Goal: Information Seeking & Learning: Learn about a topic

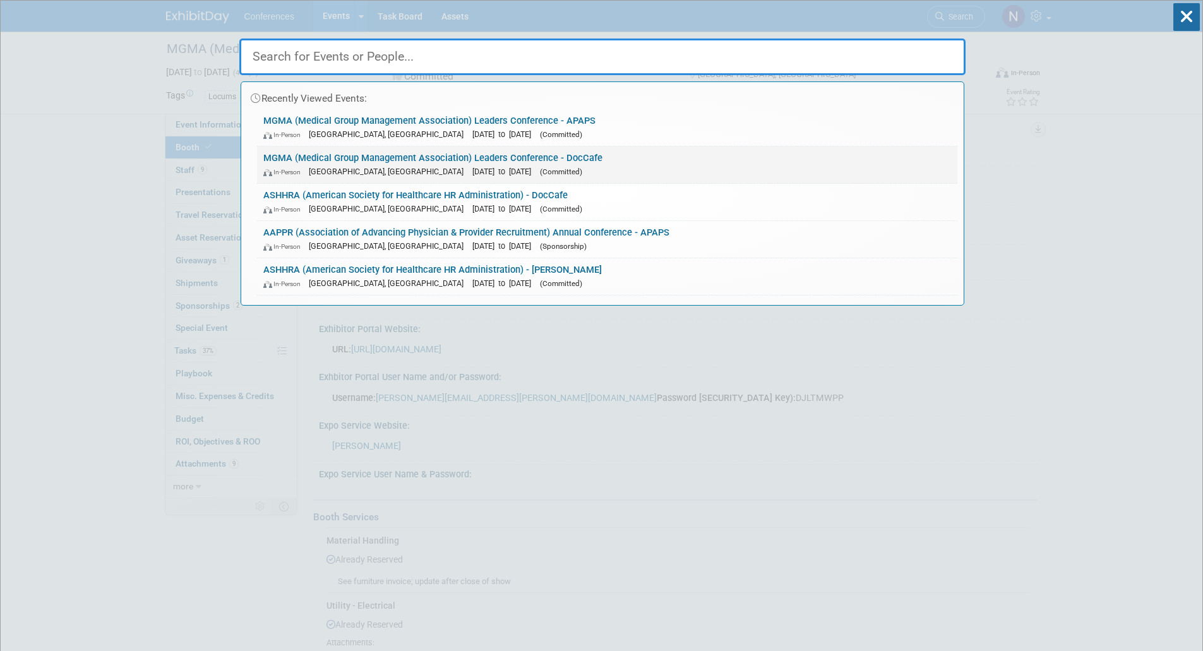
click at [311, 157] on link "MGMA (Medical Group Management Association) Leaders Conference - DocCafe In-Per…" at bounding box center [607, 164] width 700 height 37
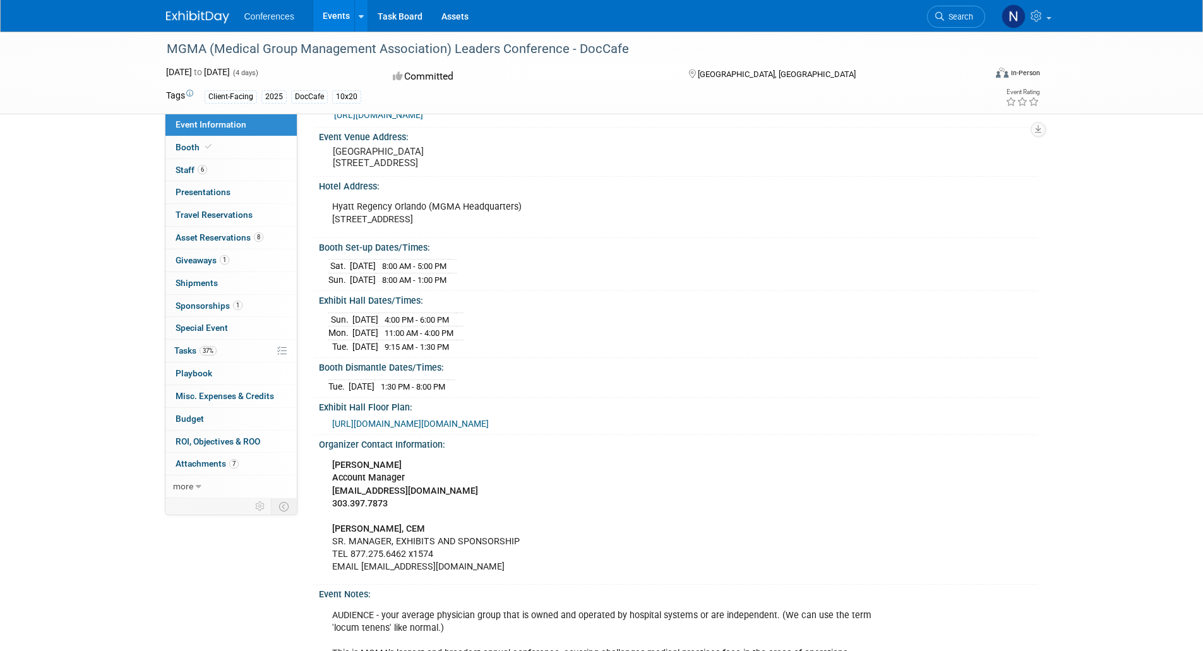
scroll to position [395, 0]
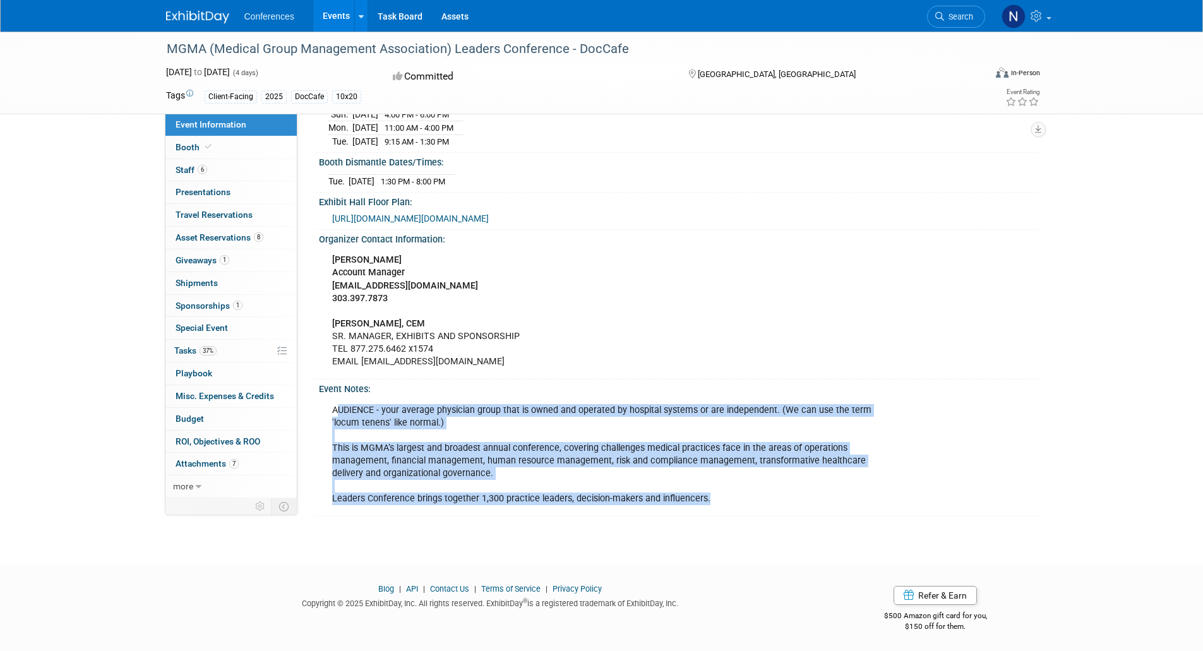
drag, startPoint x: 337, startPoint y: 410, endPoint x: 719, endPoint y: 506, distance: 394.6
click at [719, 506] on div "AUDIENCE - your average physician group that is owned and operated by hospital …" at bounding box center [610, 455] width 574 height 114
click at [421, 410] on div "AUDIENCE - your average physician group that is owned and operated by hospital …" at bounding box center [610, 455] width 574 height 114
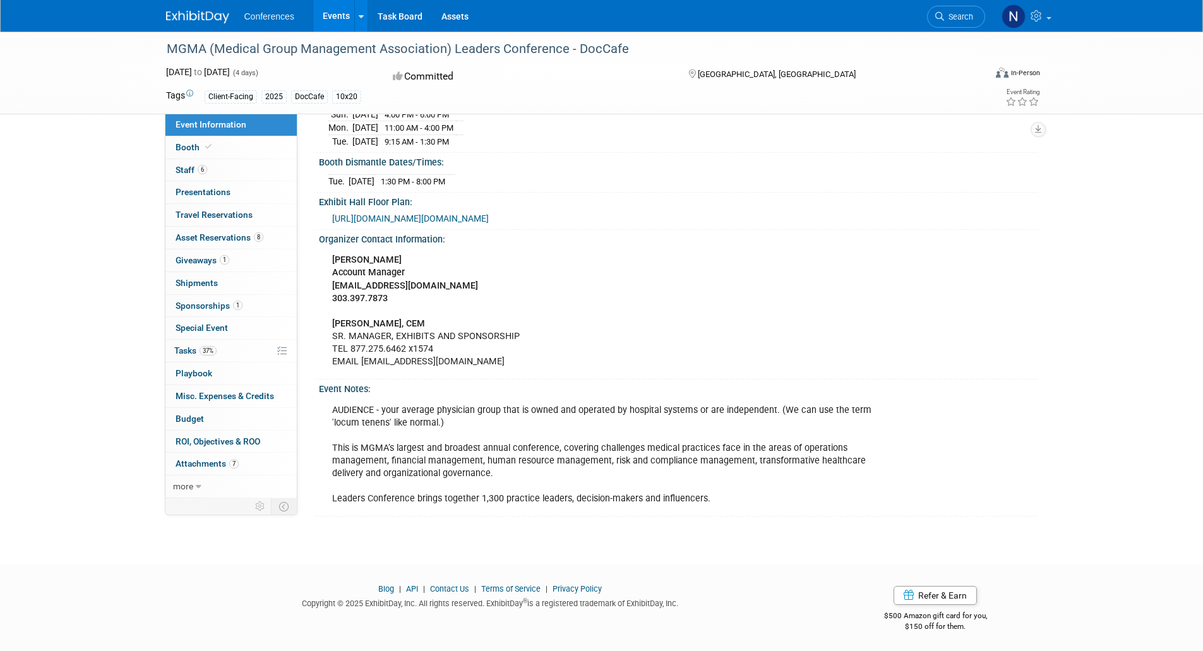
click at [333, 409] on div "AUDIENCE - your average physician group that is owned and operated by hospital …" at bounding box center [610, 455] width 574 height 114
drag, startPoint x: 333, startPoint y: 409, endPoint x: 691, endPoint y: 514, distance: 373.6
click at [691, 514] on div "Event Notes: AUDIENCE - your average physician group that is owned and operated…" at bounding box center [675, 447] width 724 height 137
copy div
click at [713, 499] on div "AUDIENCE - your average physician group that is owned and operated by hospital …" at bounding box center [610, 455] width 574 height 114
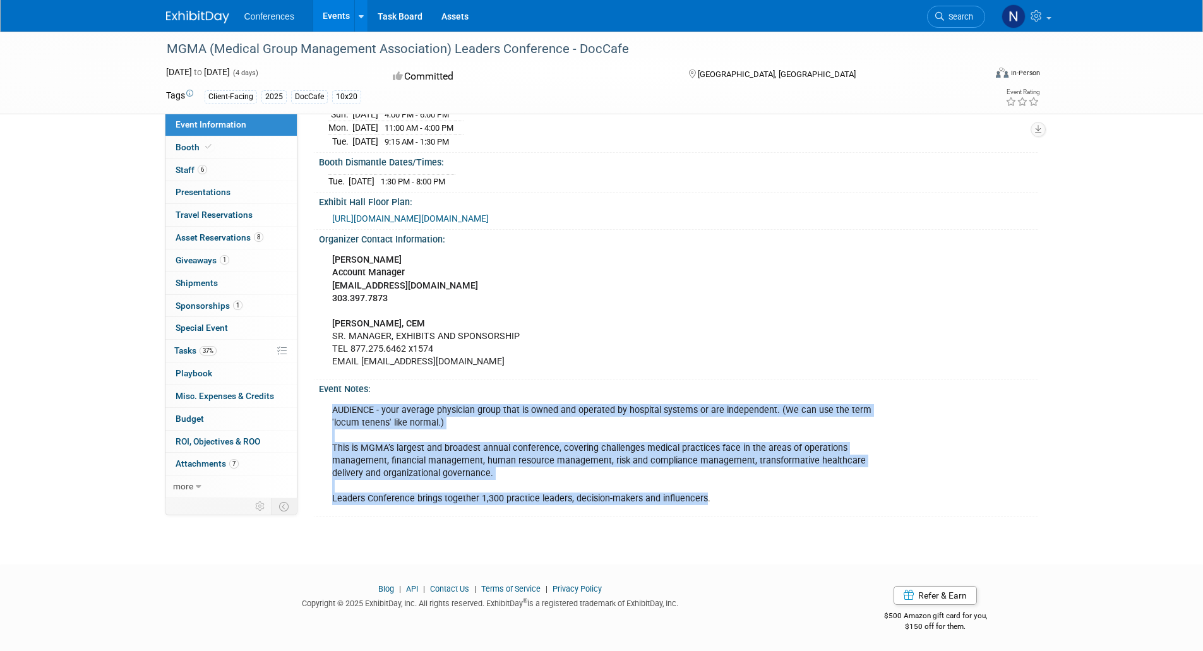
drag, startPoint x: 701, startPoint y: 499, endPoint x: 331, endPoint y: 412, distance: 379.7
click at [331, 412] on div "AUDIENCE - your average physician group that is owned and operated by hospital …" at bounding box center [610, 455] width 574 height 114
copy div "AUDIENCE - your average physician group that is owned and operated by hospital …"
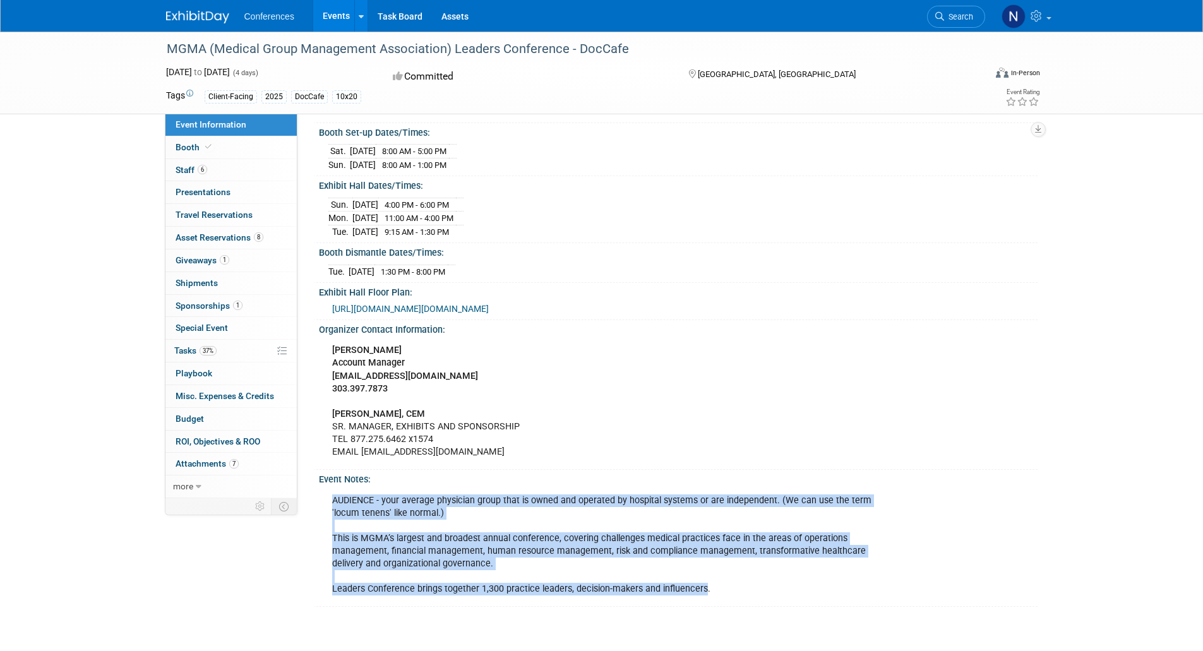
scroll to position [79, 0]
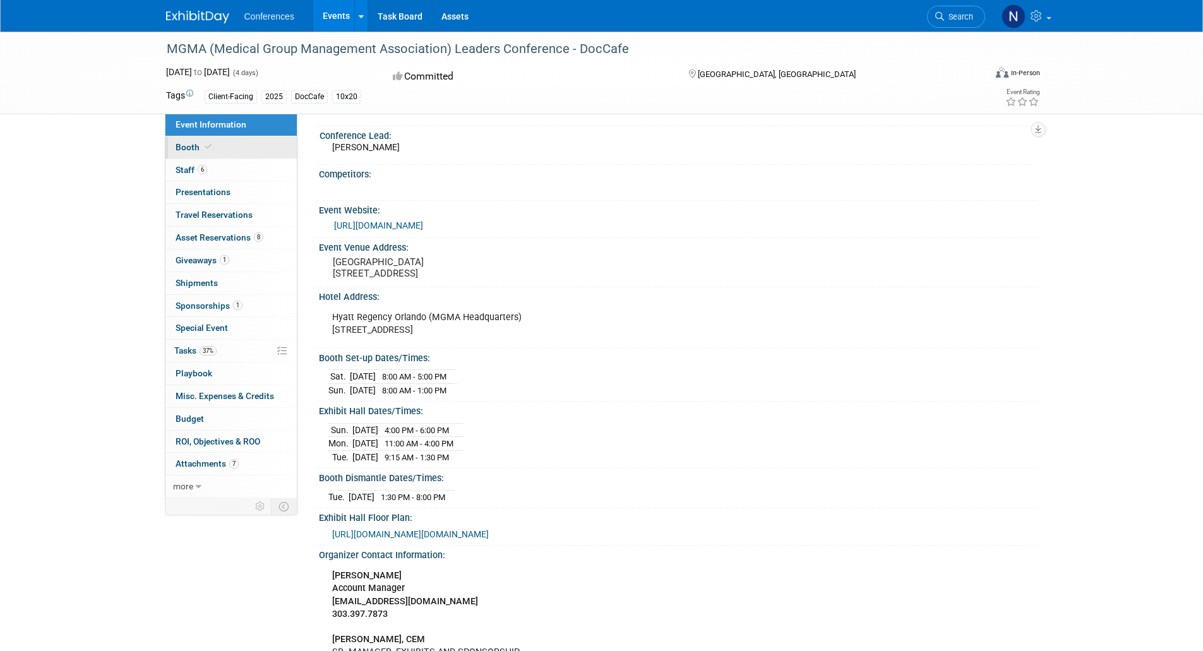
click at [193, 149] on span "Booth" at bounding box center [195, 147] width 39 height 10
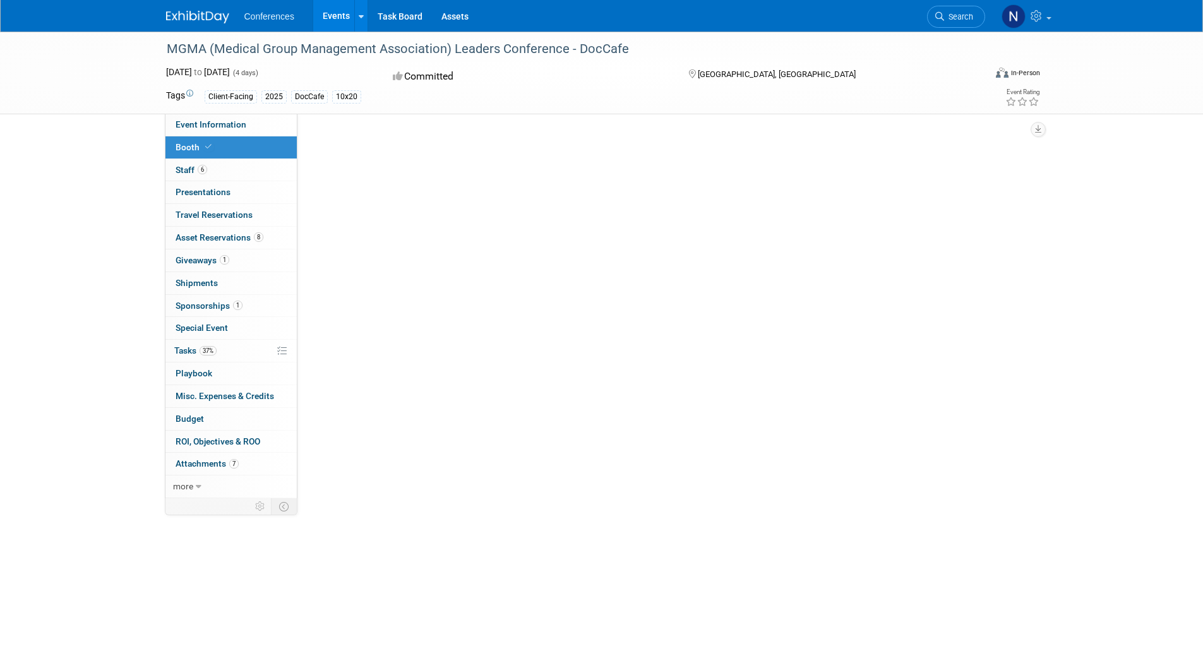
scroll to position [0, 0]
